Goal: Contribute content

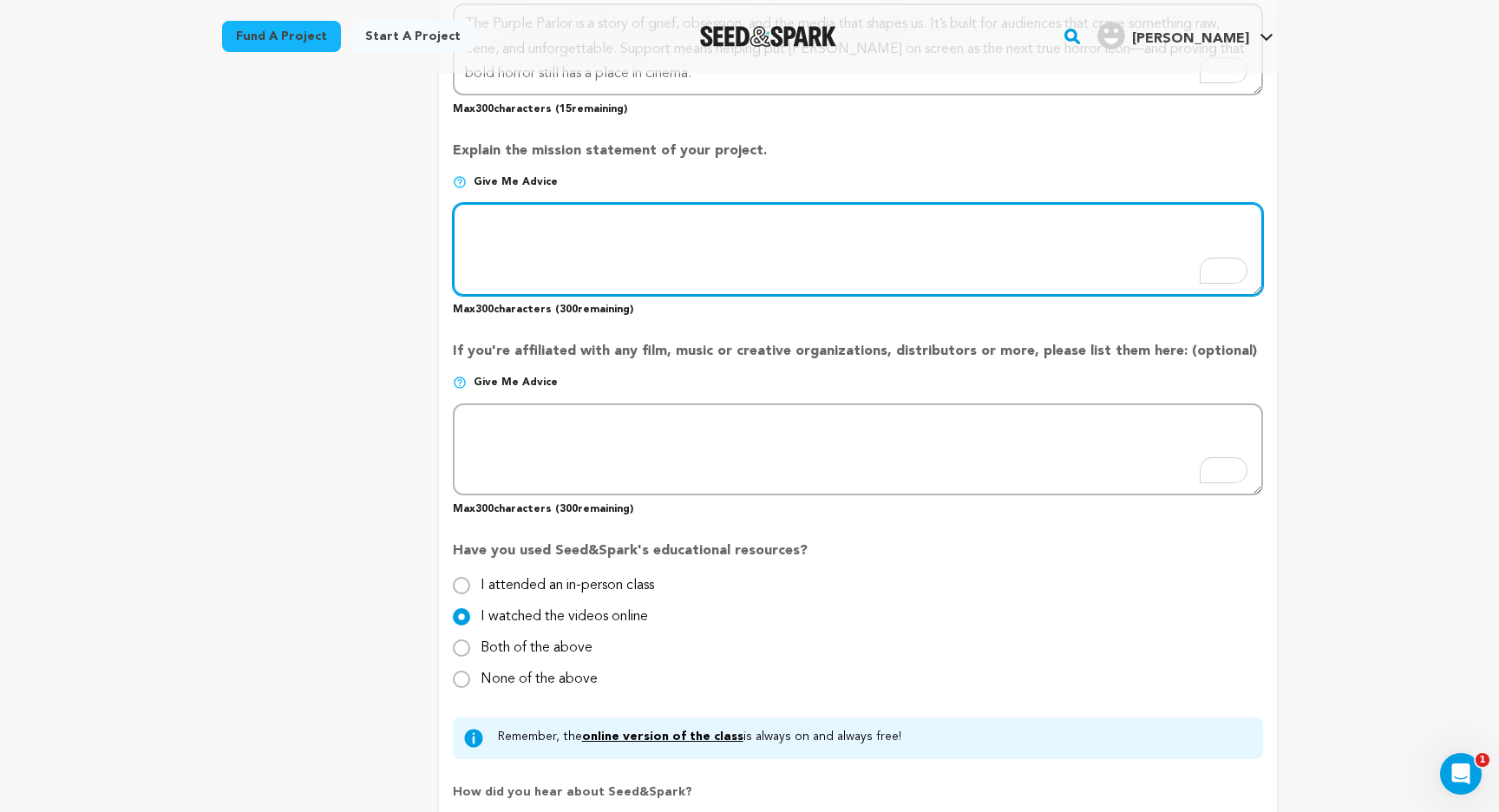
click at [563, 230] on textarea "To enrich screen reader interactions, please activate Accessibility in Grammarl…" at bounding box center [858, 249] width 810 height 92
paste textarea "The Purple Parlor’s mission is to revive horror that feels raw and dangerous—wh…"
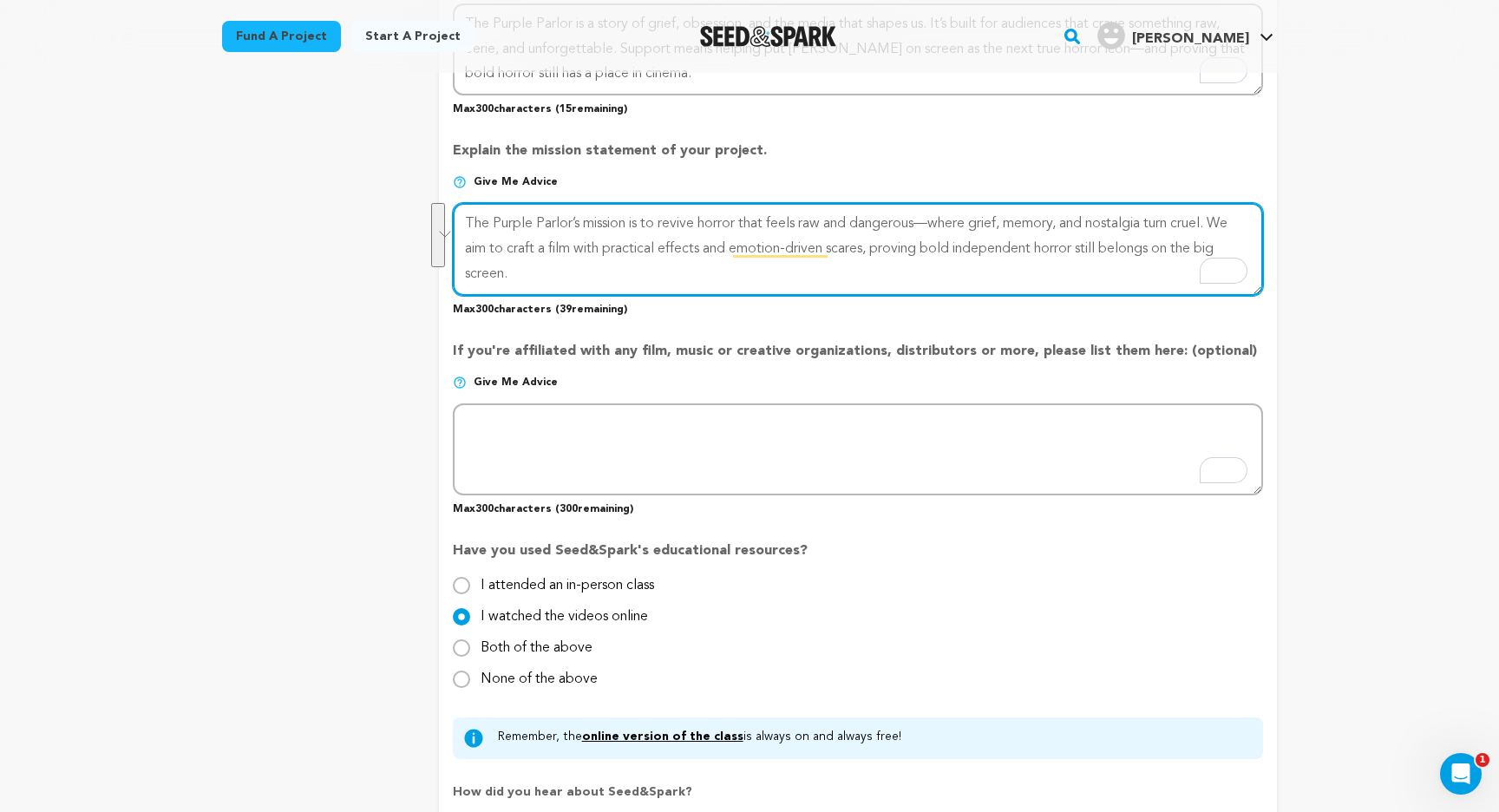
paste textarea "Our mission is simple: make a horror film that’s strange, unsettling, and unfor…"
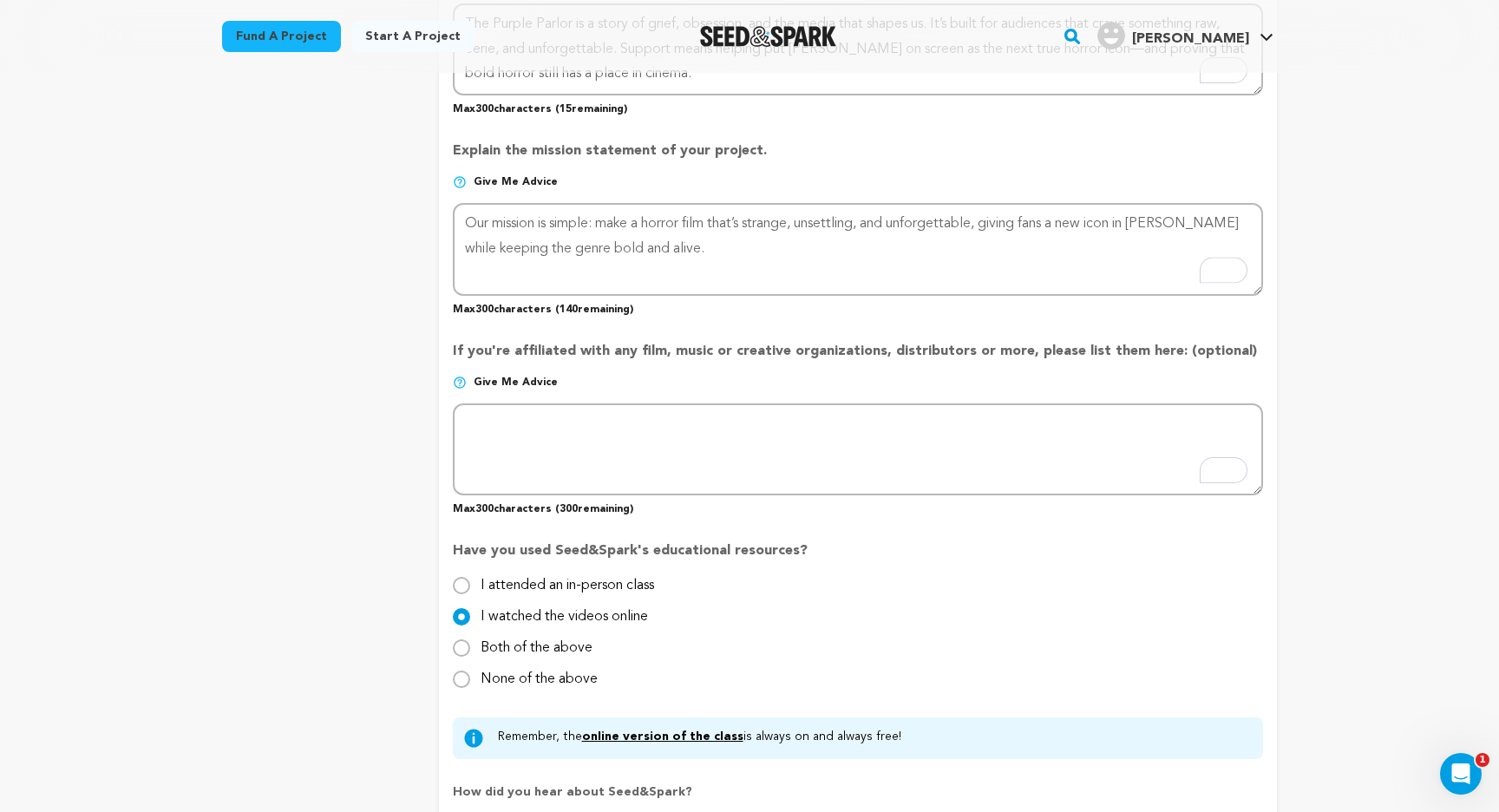
click at [382, 284] on div "project story team social media video & images campaign incentives wishlist" at bounding box center [317, 34] width 189 height 1838
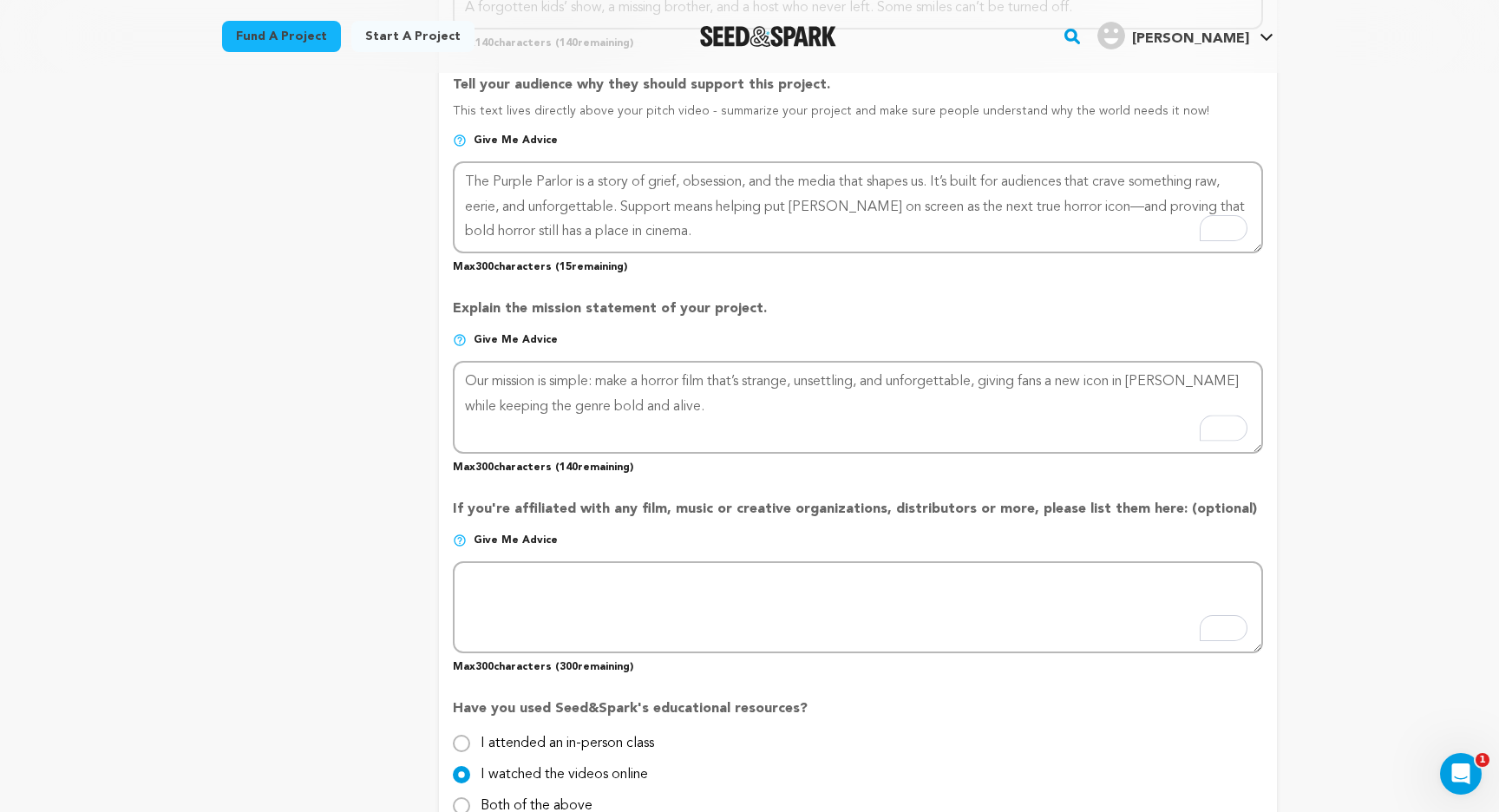
scroll to position [947, 0]
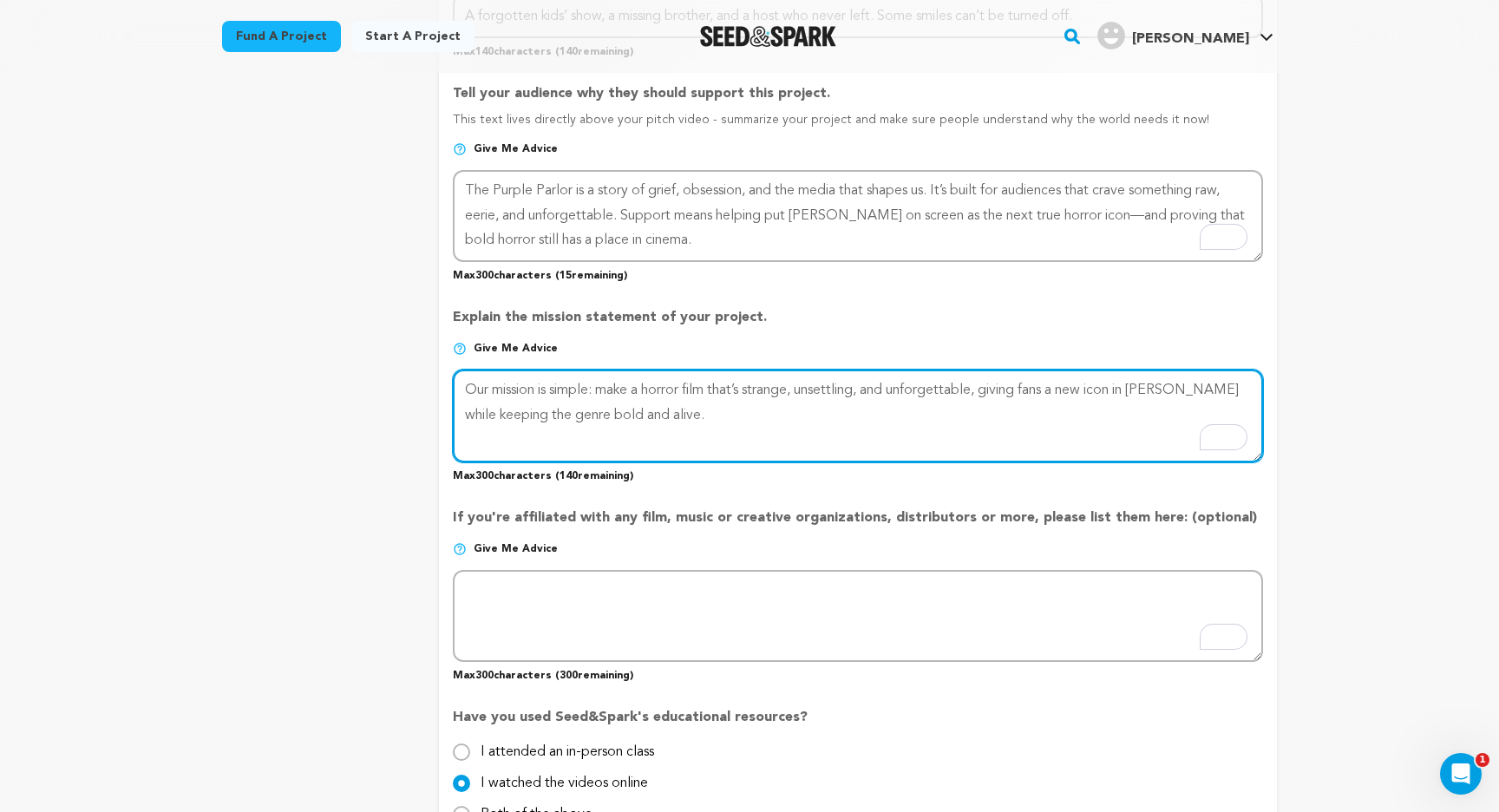
click at [928, 390] on textarea "To enrich screen reader interactions, please activate Accessibility in Grammarl…" at bounding box center [858, 415] width 810 height 92
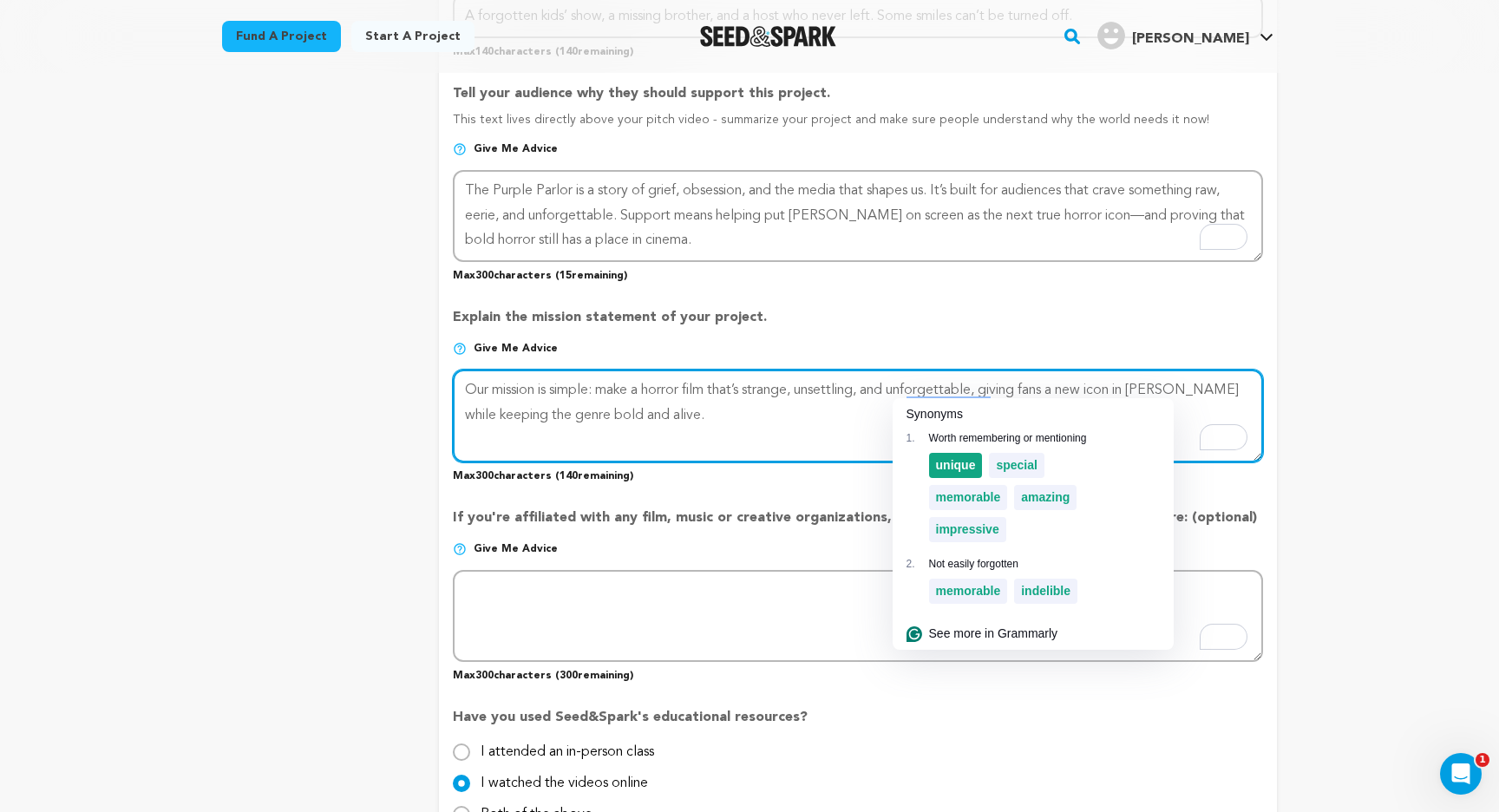
click at [968, 465] on span "unique" at bounding box center [956, 465] width 40 height 14
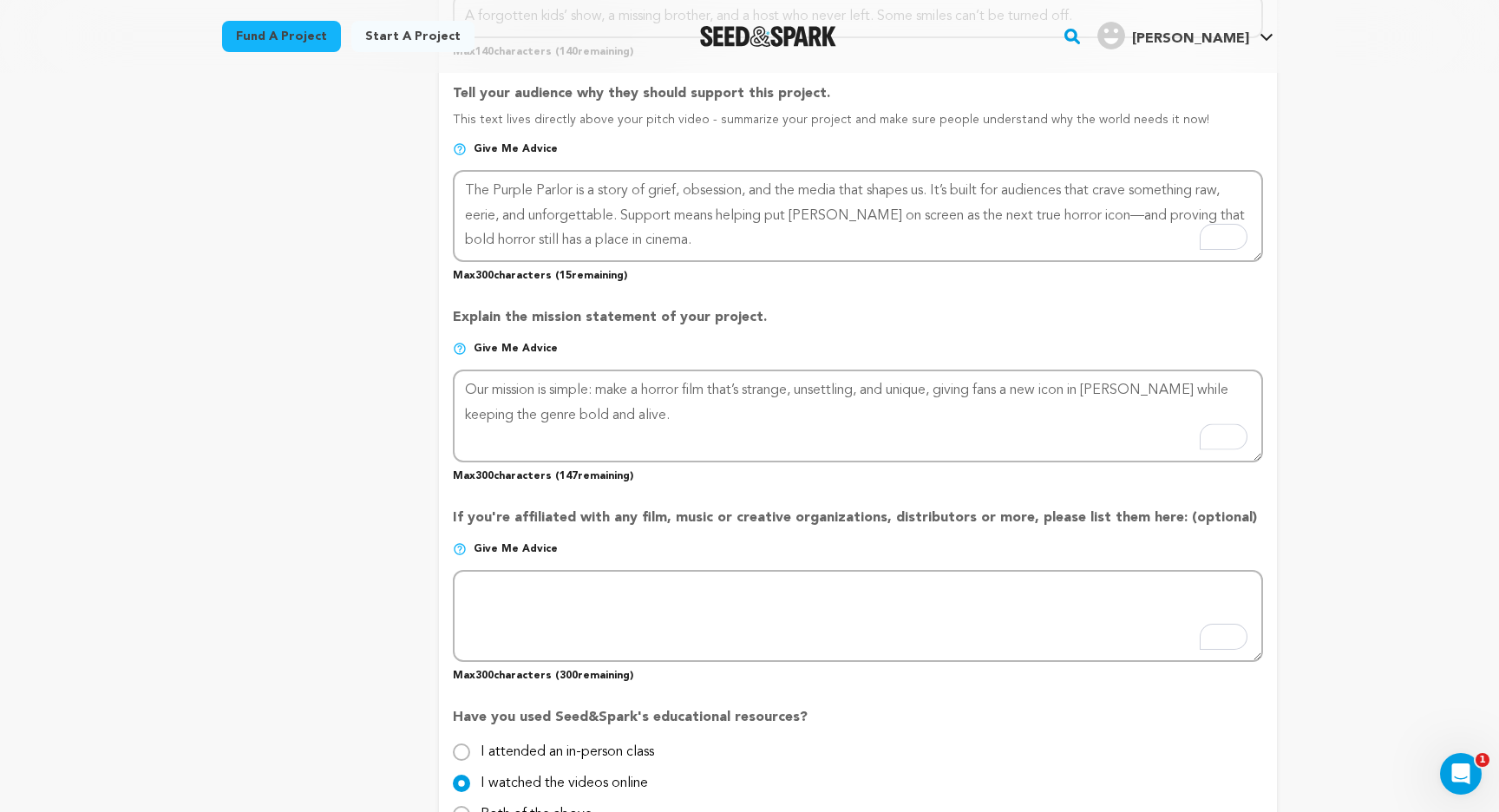
click at [968, 465] on p "Max 300 characters ( 147 remaining)" at bounding box center [858, 473] width 810 height 21
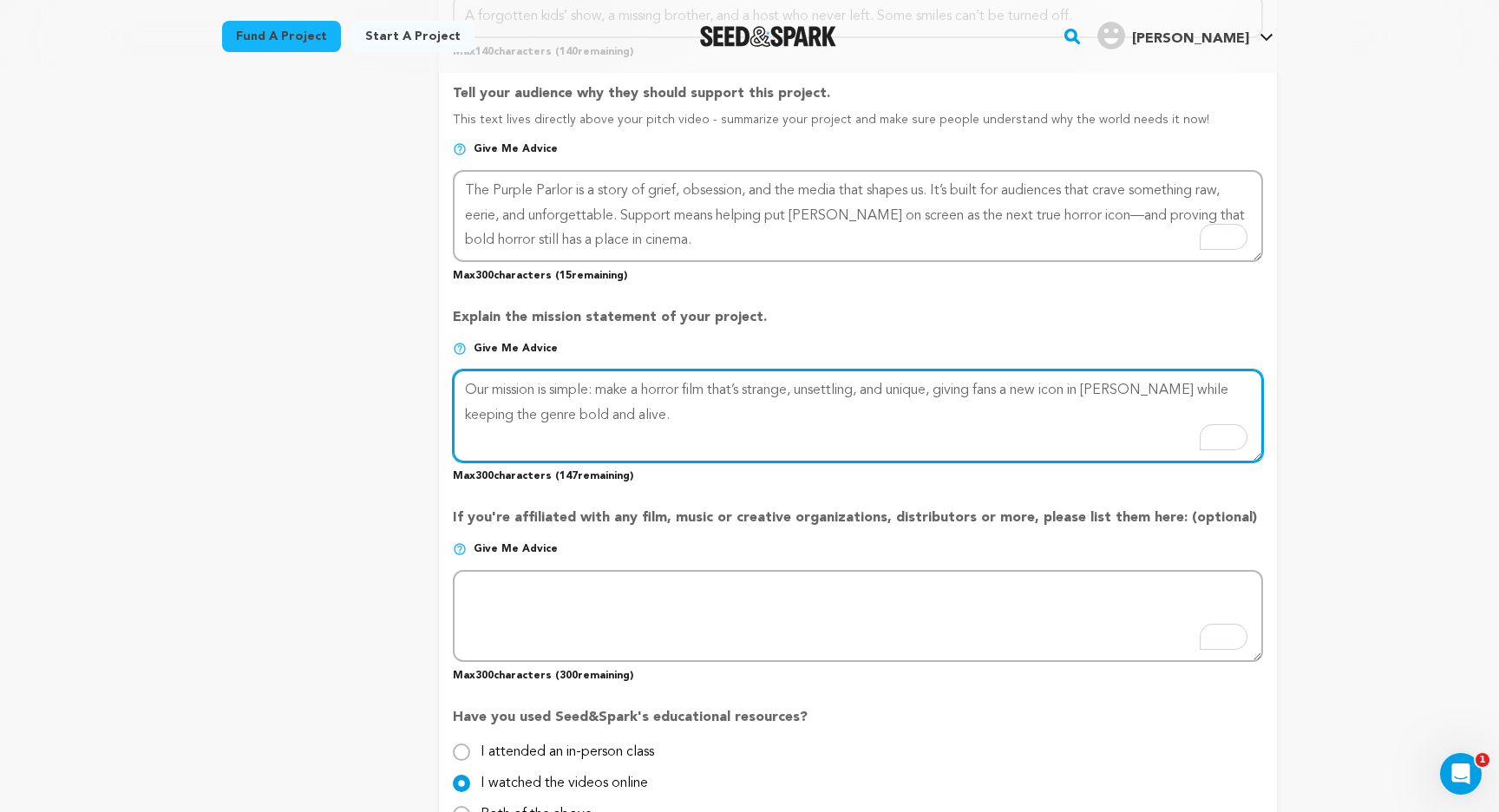
drag, startPoint x: 1095, startPoint y: 390, endPoint x: 1153, endPoint y: 392, distance: 58.0
click at [1153, 392] on textarea "To enrich screen reader interactions, please activate Accessibility in Grammarl…" at bounding box center [858, 415] width 810 height 92
type textarea "Our mission is simple: make a horror film that’s strange, unsettling, and uniqu…"
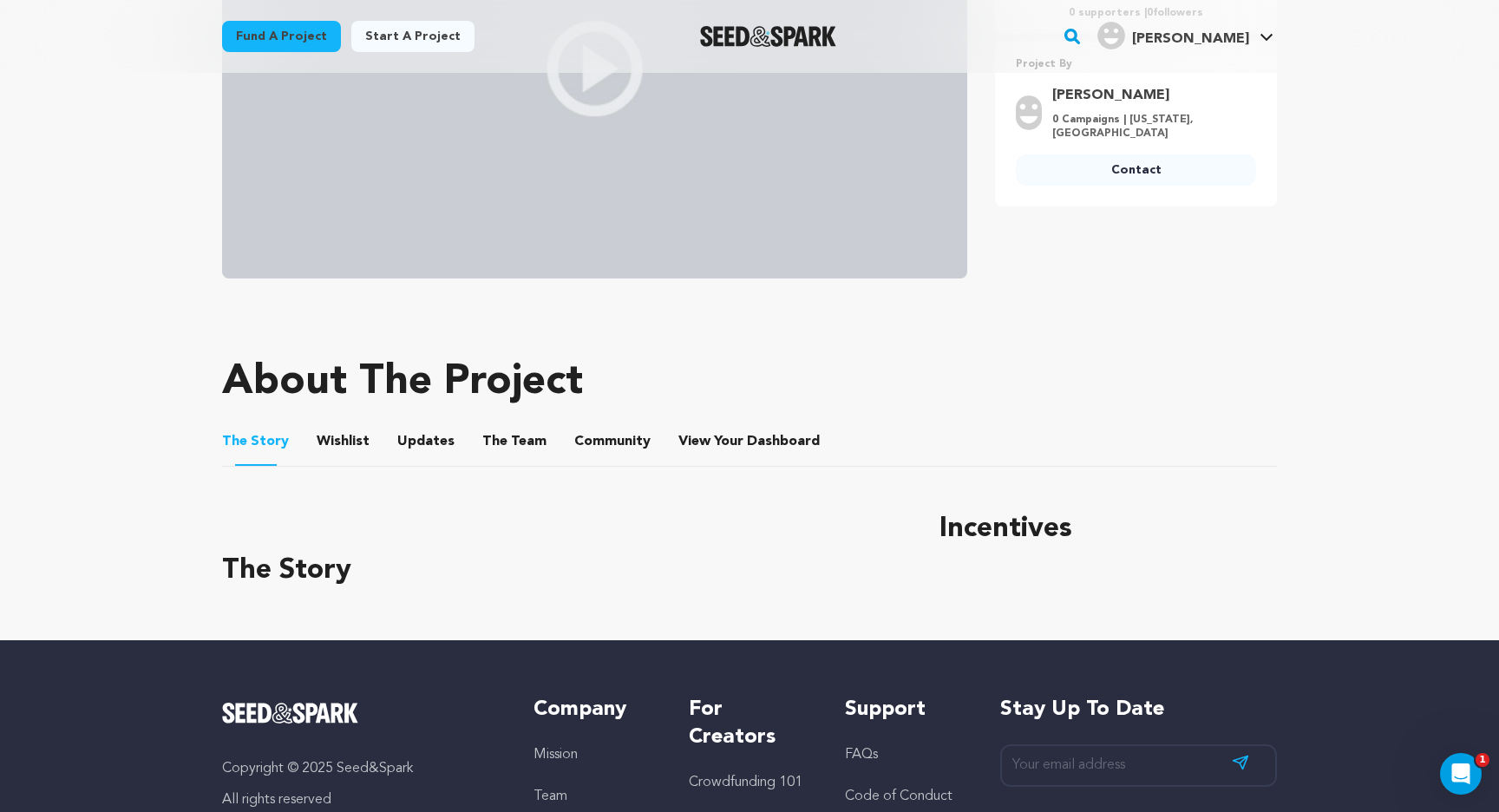
scroll to position [437, 0]
